Goal: Task Accomplishment & Management: Manage account settings

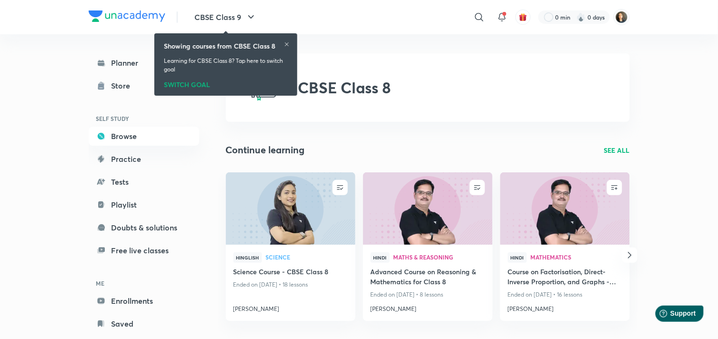
click at [444, 70] on div "CBSE Class 8" at bounding box center [428, 87] width 404 height 69
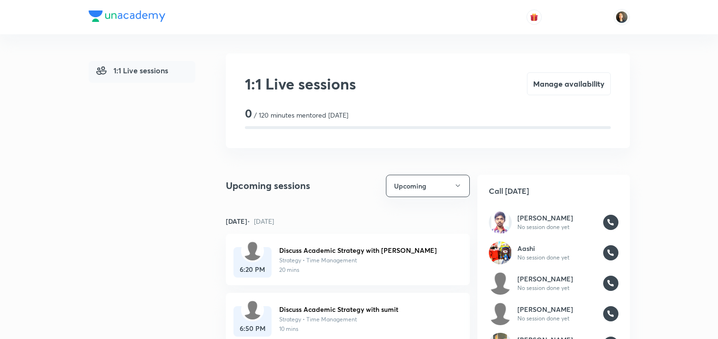
click at [410, 86] on div "1:1 Live sessions Manage availability" at bounding box center [428, 83] width 366 height 23
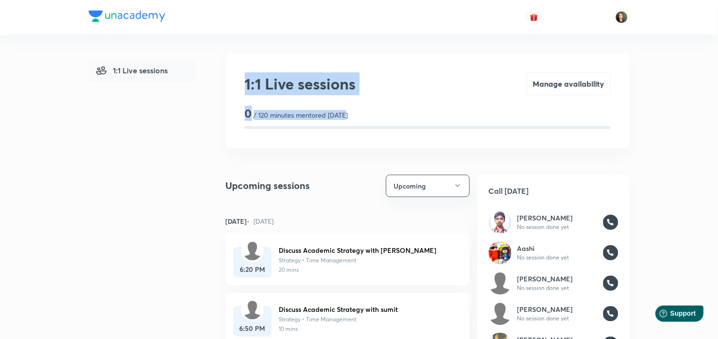
drag, startPoint x: 241, startPoint y: 80, endPoint x: 360, endPoint y: 119, distance: 125.8
click at [360, 119] on div "1:1 Live sessions Manage availability 0 / 120 minutes mentored [DATE]" at bounding box center [428, 100] width 404 height 95
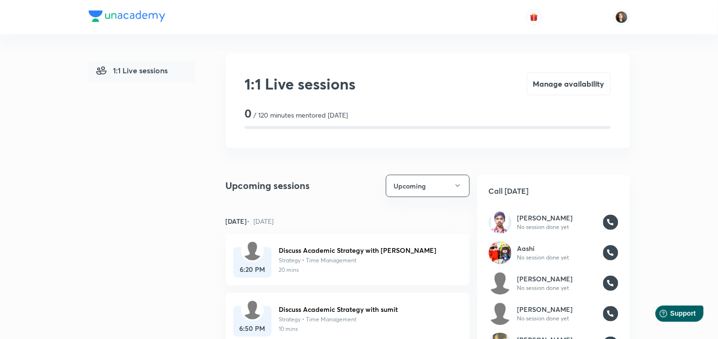
click at [388, 96] on div "1:1 Live sessions Manage availability 0 / 120 minutes mentored [DATE]" at bounding box center [428, 100] width 404 height 95
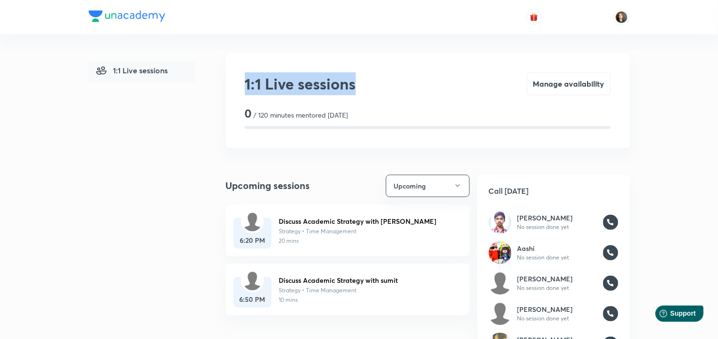
drag, startPoint x: 238, startPoint y: 87, endPoint x: 391, endPoint y: 86, distance: 153.0
click at [391, 86] on div "1:1 Live sessions Manage availability 0 / 120 minutes mentored [DATE]" at bounding box center [428, 100] width 404 height 95
click at [411, 91] on div "1:1 Live sessions Manage availability" at bounding box center [428, 83] width 366 height 23
drag, startPoint x: 244, startPoint y: 83, endPoint x: 363, endPoint y: 119, distance: 124.1
click at [363, 119] on div "1:1 Live sessions Manage availability 0 / 120 minutes mentored [DATE]" at bounding box center [428, 100] width 404 height 95
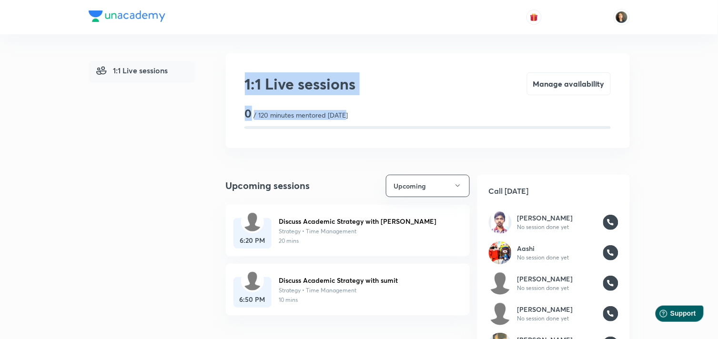
click at [429, 87] on div "1:1 Live sessions Manage availability" at bounding box center [428, 83] width 366 height 23
drag, startPoint x: 241, startPoint y: 84, endPoint x: 367, endPoint y: 131, distance: 134.6
click at [367, 131] on div "1:1 Live sessions Manage availability 0 / 120 minutes mentored [DATE]" at bounding box center [428, 100] width 404 height 95
click at [401, 72] on div "1:1 Live sessions Manage availability" at bounding box center [428, 83] width 366 height 23
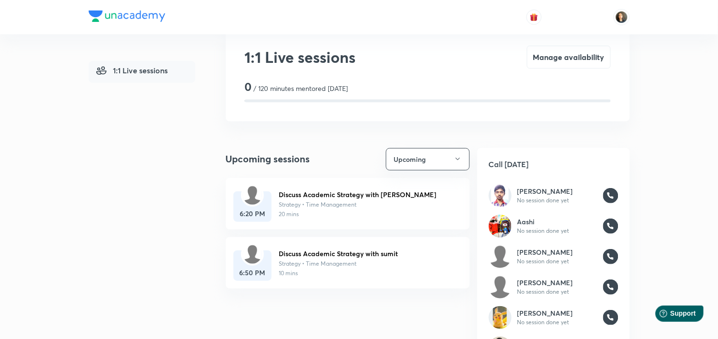
scroll to position [22, 0]
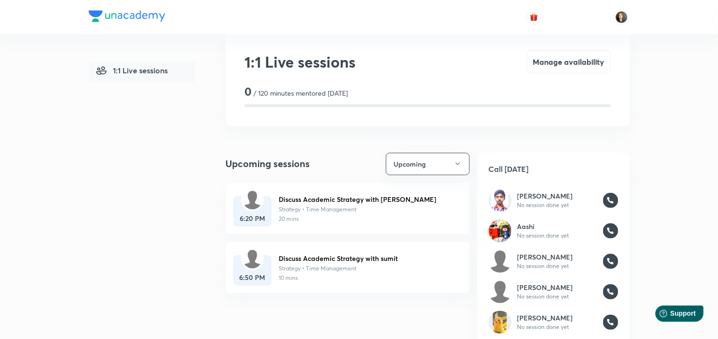
click at [226, 161] on h4 "Upcoming sessions" at bounding box center [268, 164] width 84 height 14
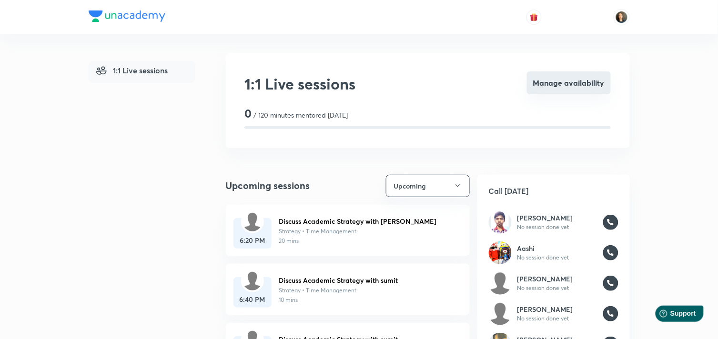
click at [567, 82] on button "Manage availability" at bounding box center [569, 82] width 84 height 23
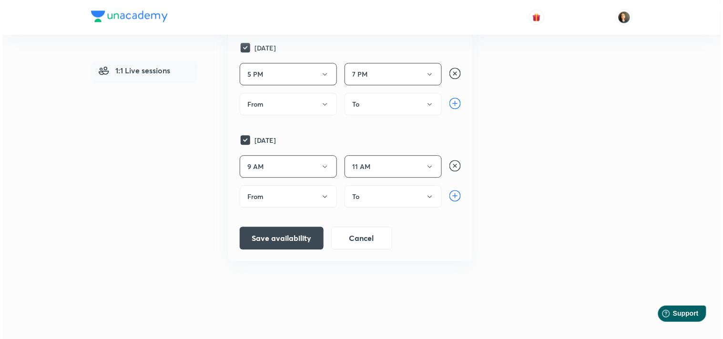
scroll to position [688, 0]
click at [258, 249] on button "Save availability" at bounding box center [279, 237] width 84 height 23
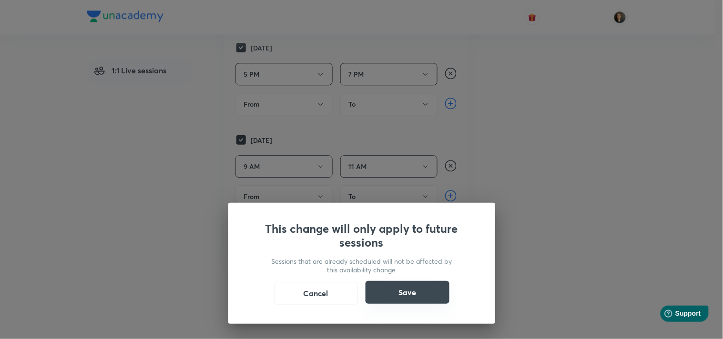
click at [413, 290] on button "Save" at bounding box center [407, 292] width 84 height 23
